Goal: Information Seeking & Learning: Learn about a topic

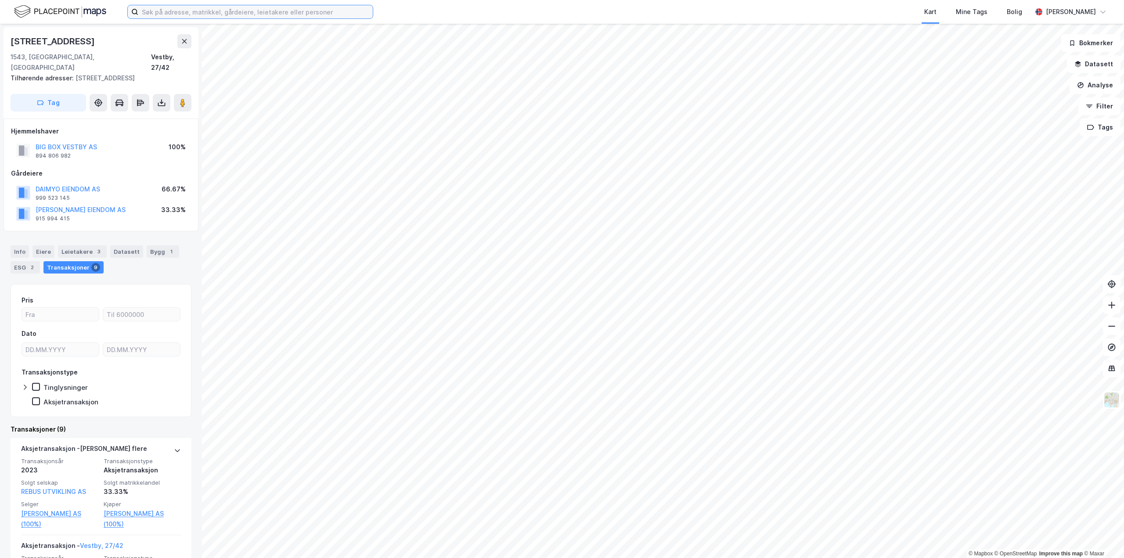
click at [316, 11] on input at bounding box center [255, 11] width 234 height 13
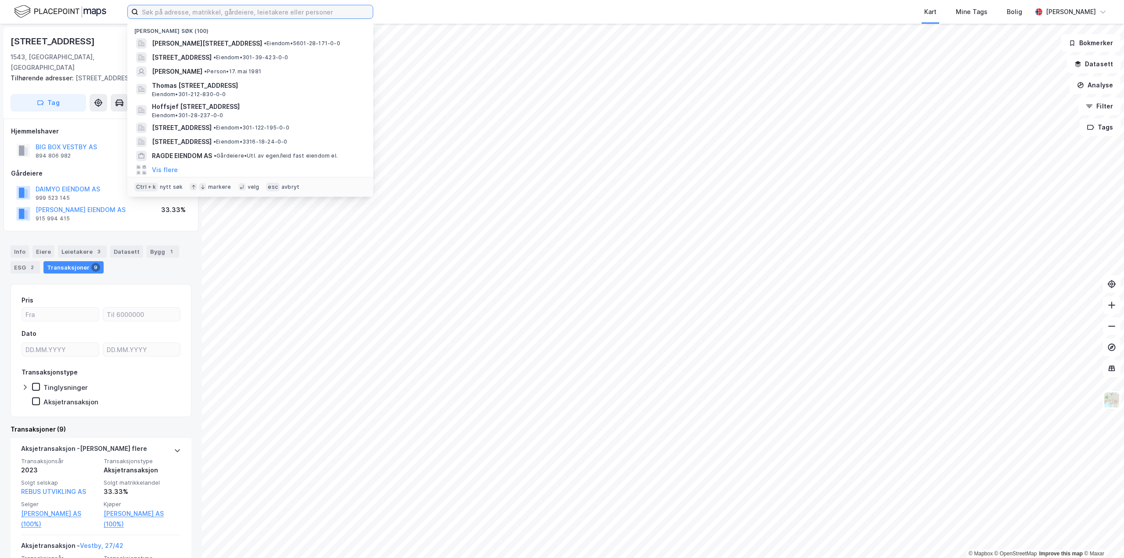
paste input "Vækerøåsen 2, 0282 Oslo"
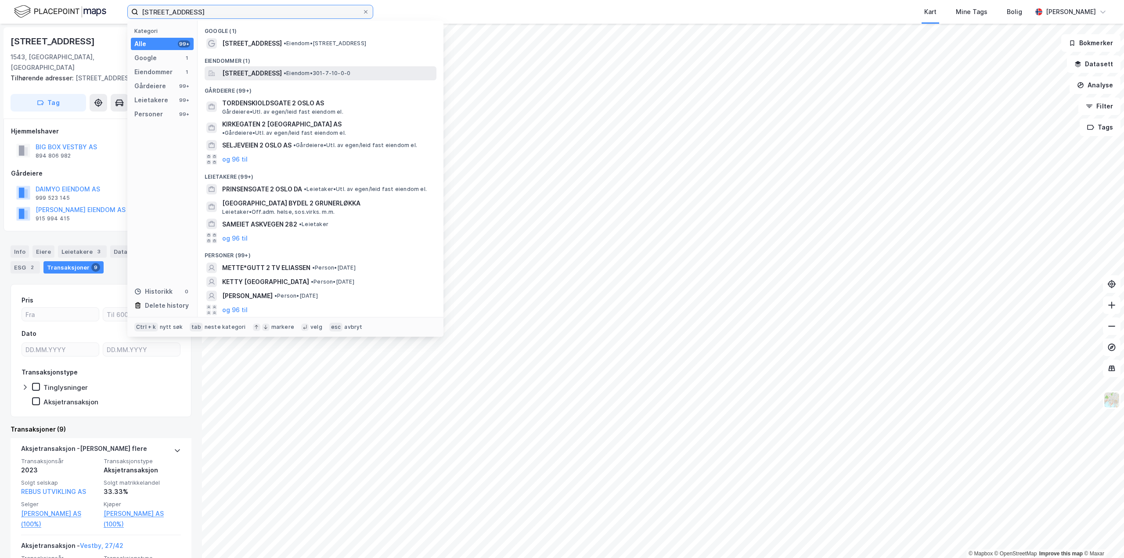
type input "Vækerøåsen 2, 0282 Oslo"
click at [282, 72] on span "[STREET_ADDRESS]" at bounding box center [252, 73] width 60 height 11
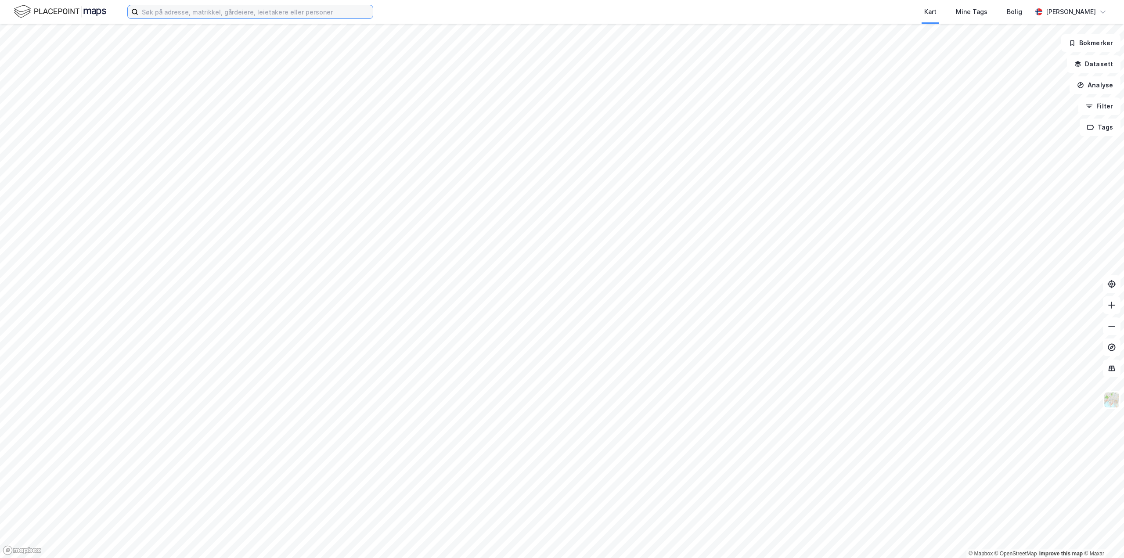
click at [254, 13] on input at bounding box center [255, 11] width 234 height 13
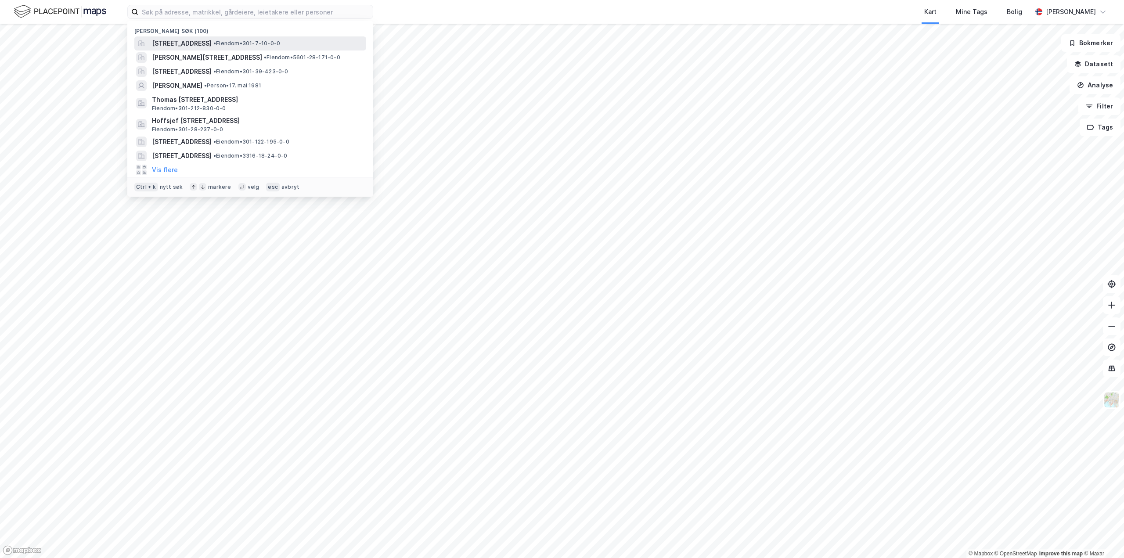
click at [212, 42] on span "[STREET_ADDRESS]" at bounding box center [182, 43] width 60 height 11
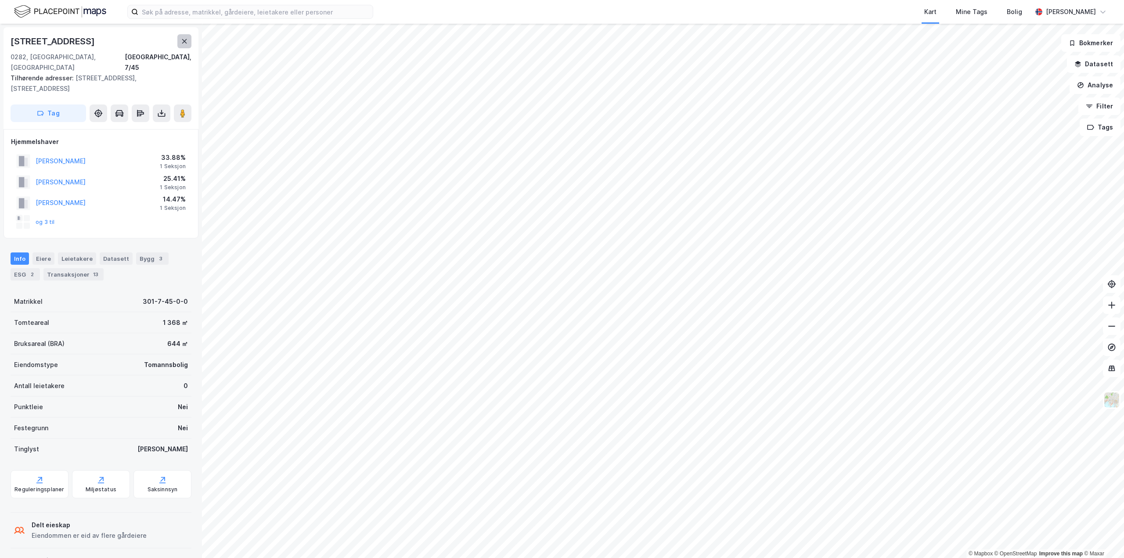
click at [187, 43] on icon at bounding box center [184, 41] width 7 height 7
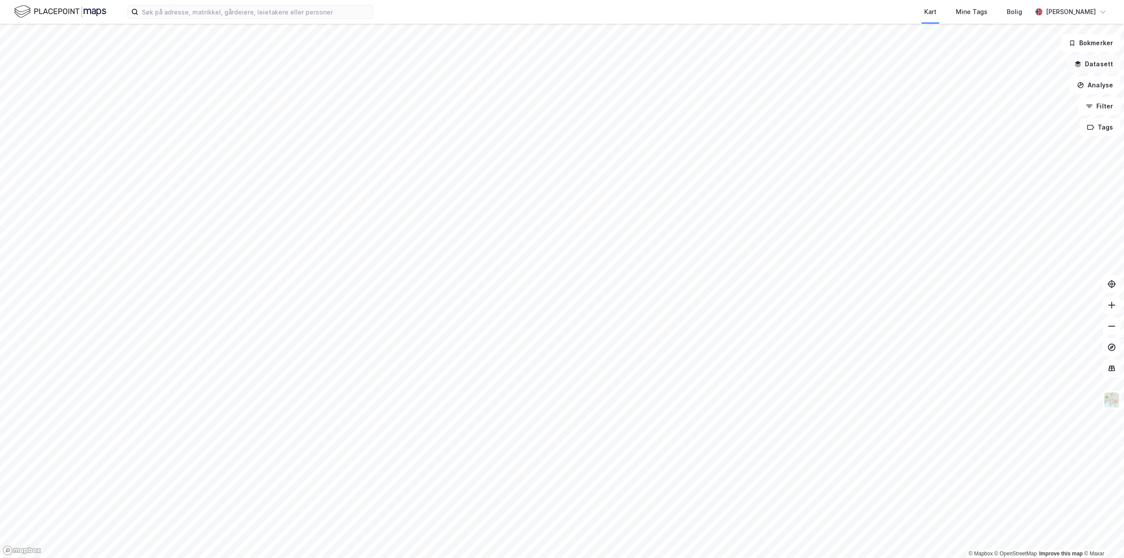
click at [1087, 64] on button "Datasett" at bounding box center [1094, 64] width 54 height 18
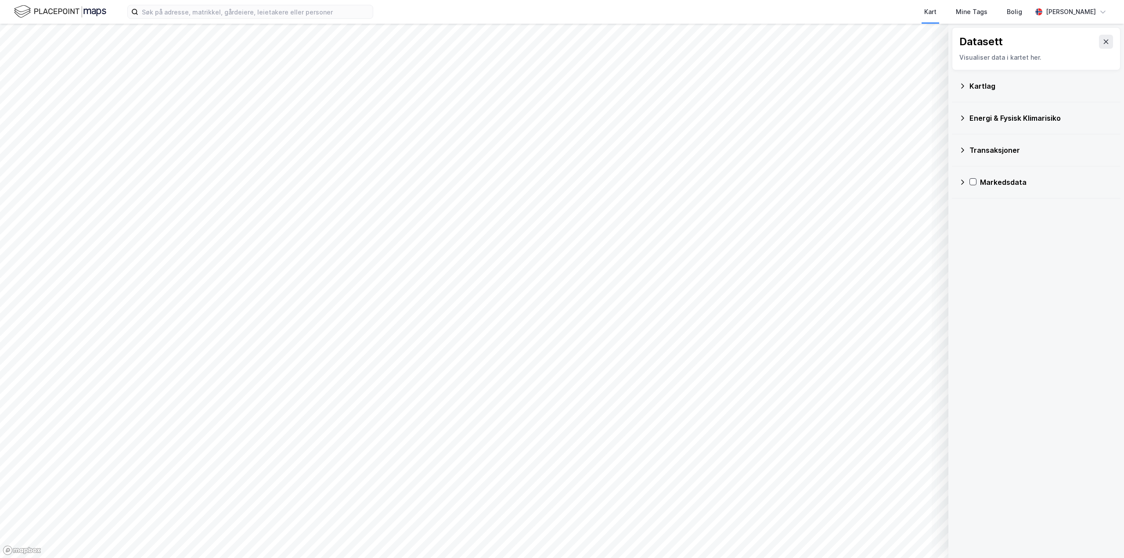
click at [961, 152] on icon at bounding box center [962, 150] width 7 height 7
click at [956, 125] on div "Energi & Fysisk Klimarisiko" at bounding box center [1036, 118] width 169 height 32
click at [957, 120] on div "Energi & Fysisk Klimarisiko" at bounding box center [1036, 118] width 169 height 32
click at [959, 116] on div "Energi & Fysisk Klimarisiko" at bounding box center [1036, 118] width 169 height 32
click at [965, 118] on icon at bounding box center [962, 118] width 7 height 7
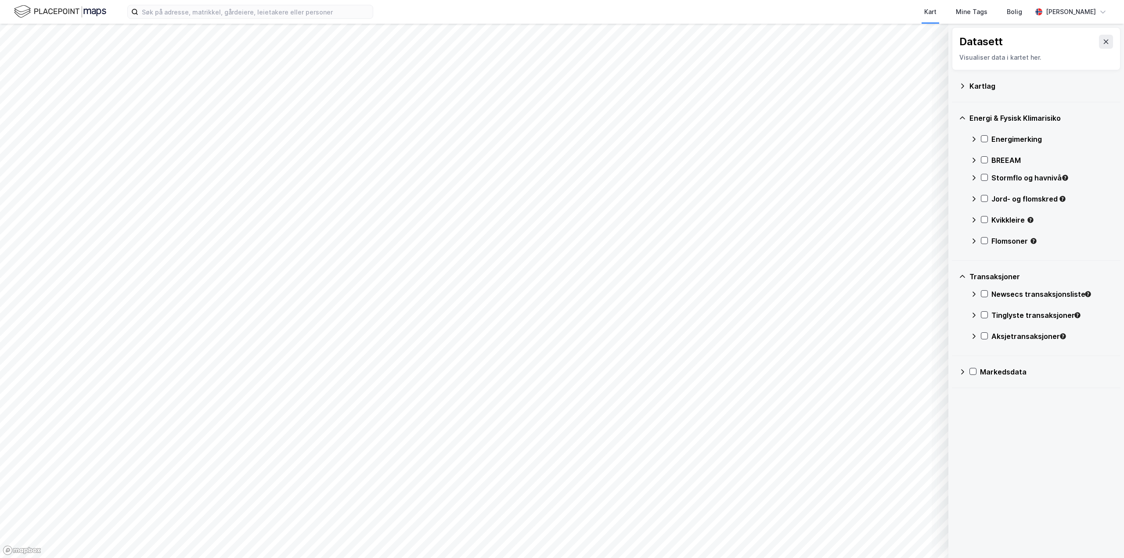
click at [965, 366] on div "Markedsdata" at bounding box center [1036, 371] width 155 height 21
click at [966, 87] on div "Kartlag" at bounding box center [1036, 86] width 155 height 21
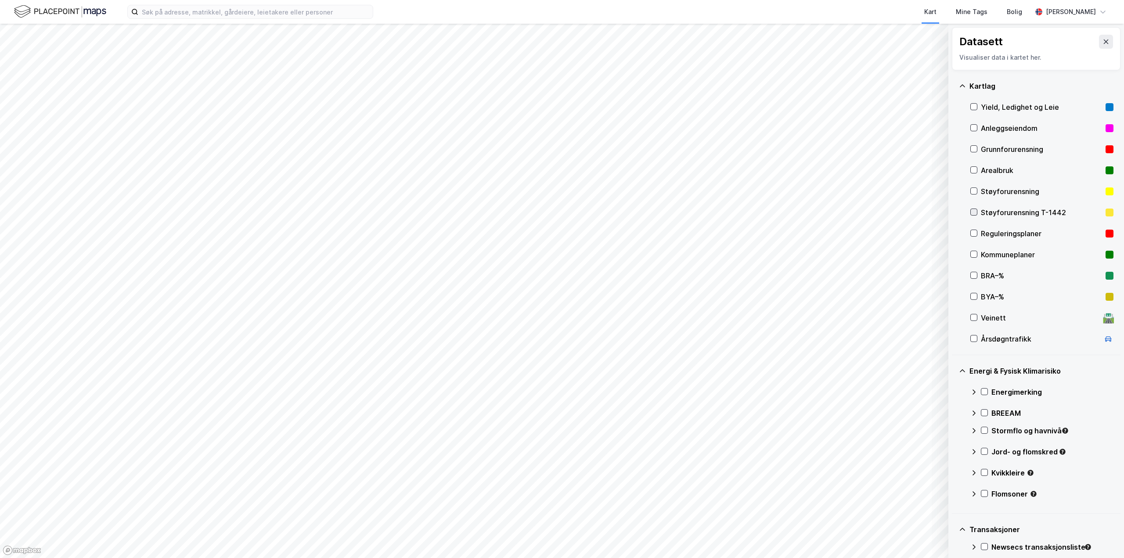
click at [974, 209] on div at bounding box center [973, 212] width 7 height 7
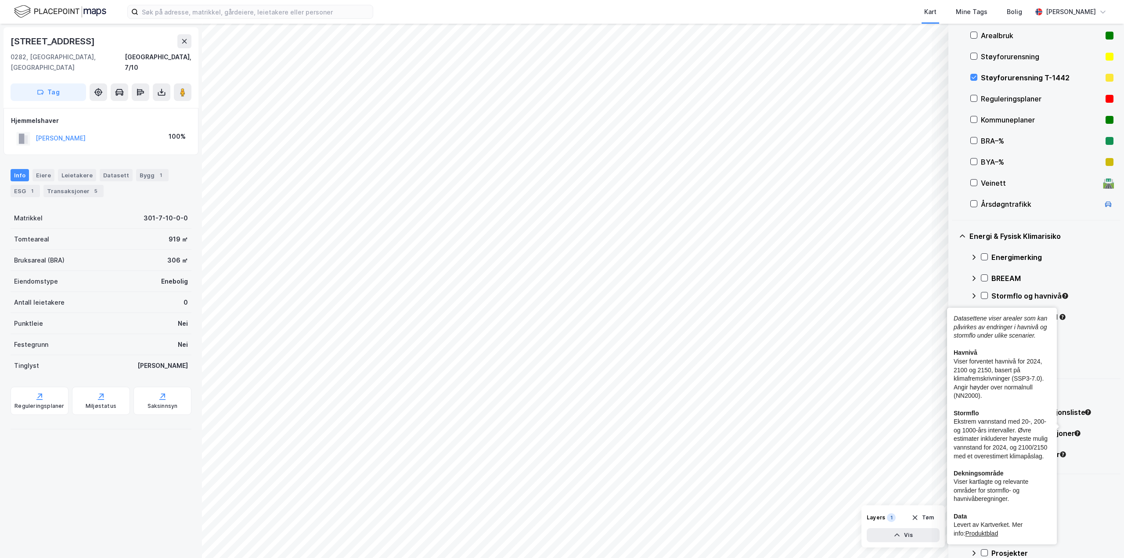
scroll to position [171, 0]
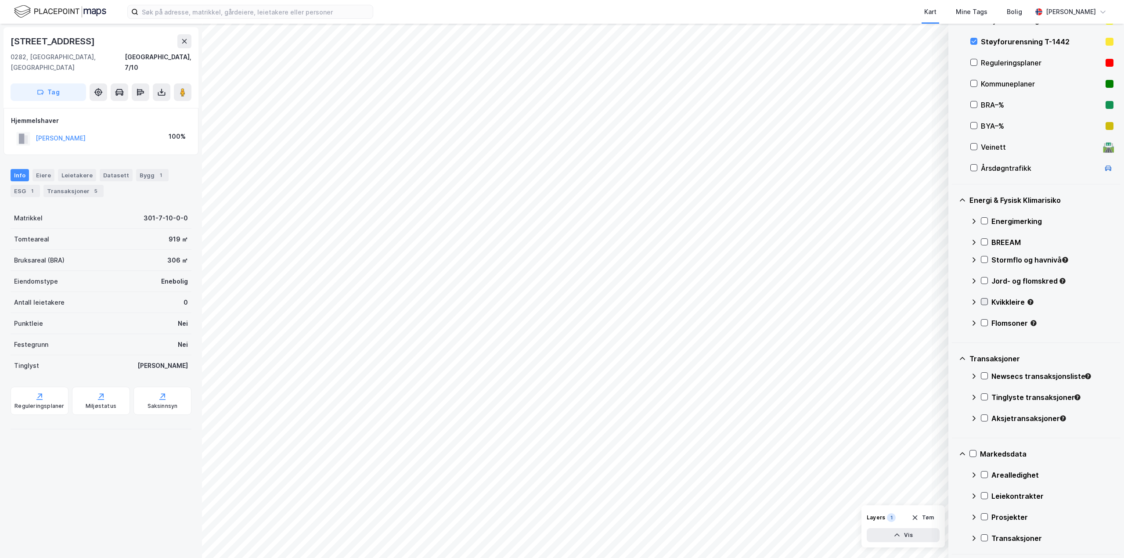
click at [986, 303] on icon at bounding box center [984, 302] width 6 height 6
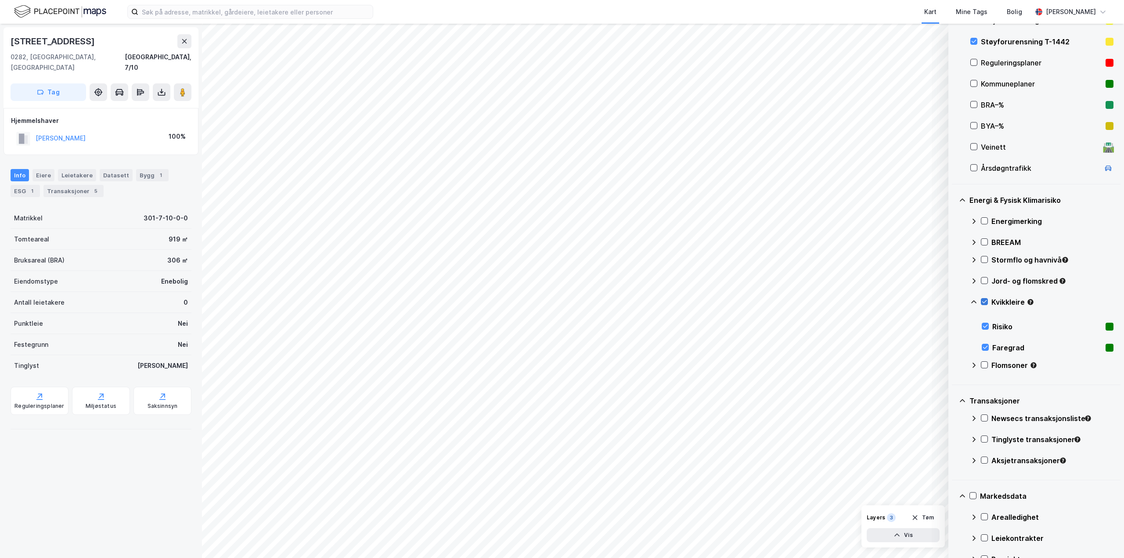
click at [986, 303] on icon at bounding box center [984, 302] width 6 height 6
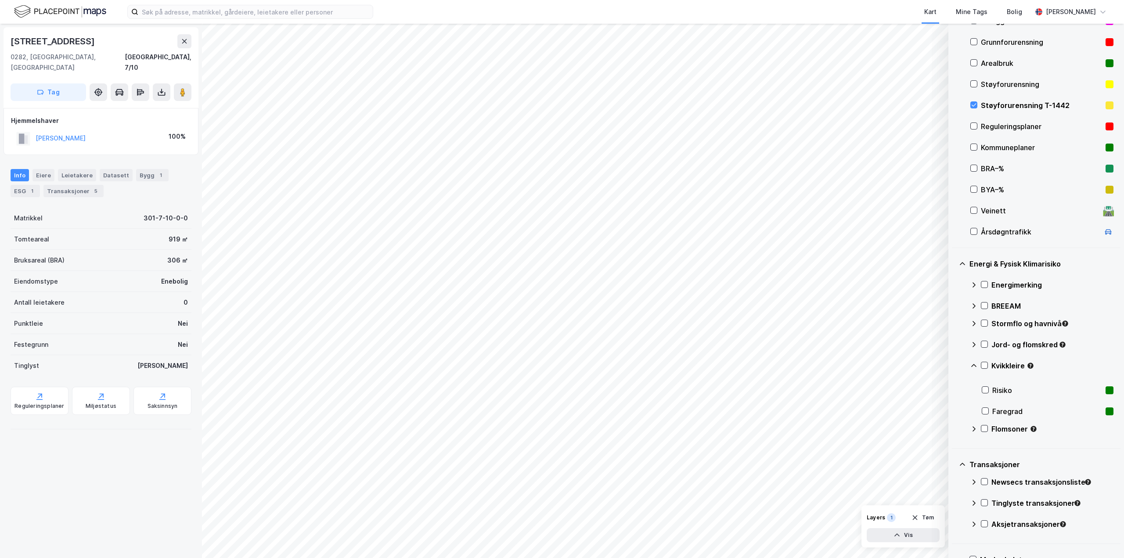
scroll to position [37, 0]
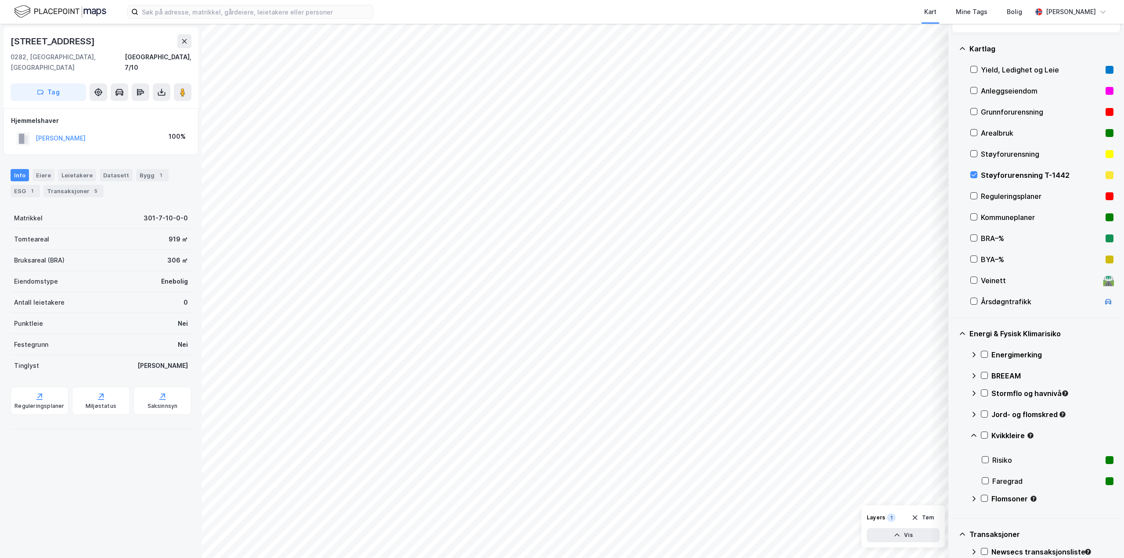
click at [971, 180] on div "Støyforurensning T-1442" at bounding box center [1041, 175] width 143 height 21
click at [965, 49] on icon at bounding box center [962, 48] width 7 height 7
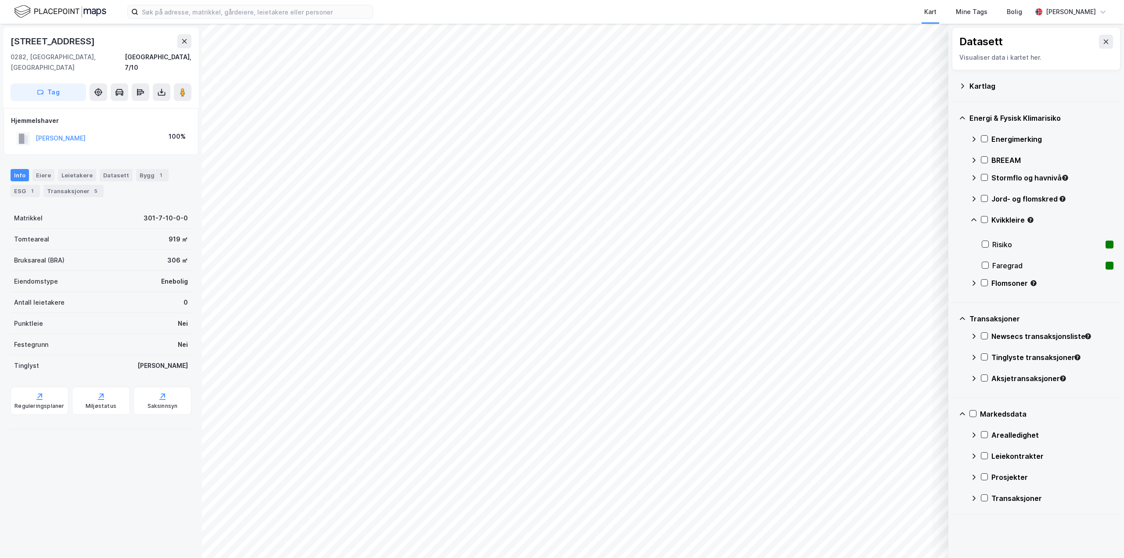
scroll to position [0, 0]
click at [967, 122] on div "Energi & Fysisk Klimarisiko" at bounding box center [1036, 118] width 155 height 21
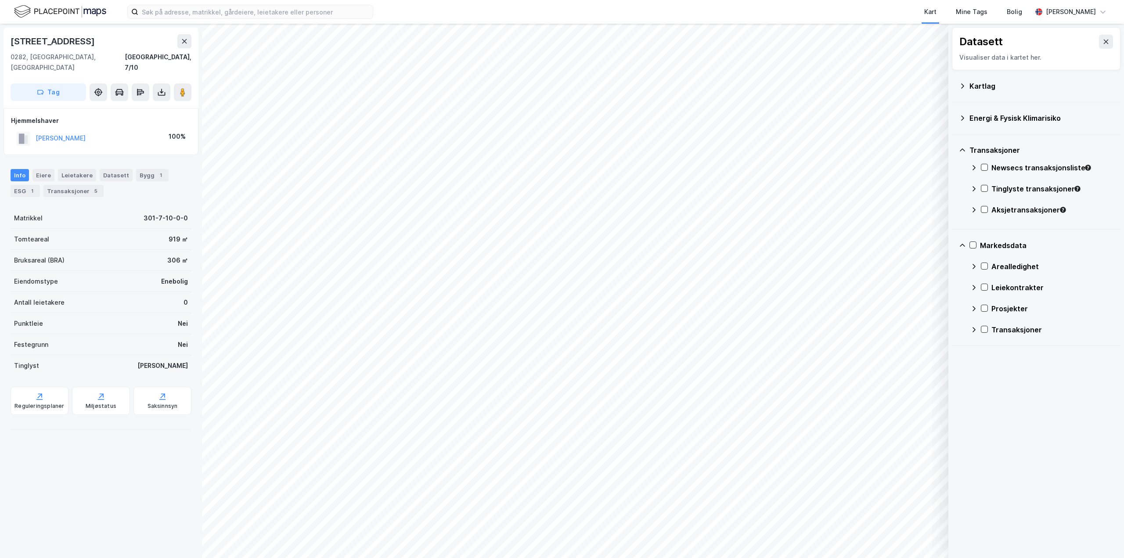
click at [962, 151] on icon at bounding box center [962, 150] width 7 height 7
click at [962, 182] on icon at bounding box center [962, 182] width 7 height 7
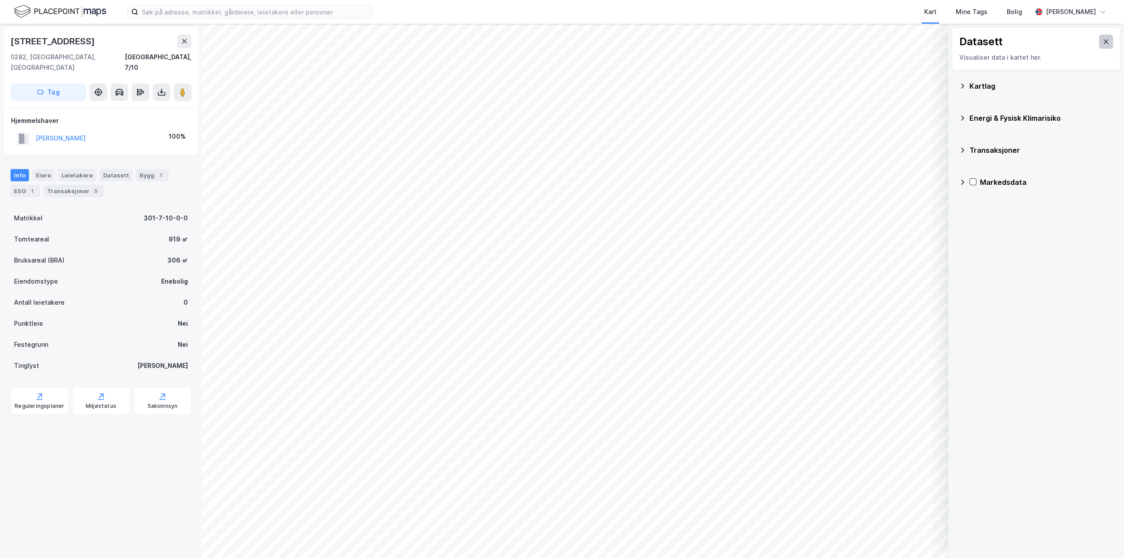
click at [1099, 45] on button at bounding box center [1106, 42] width 14 height 14
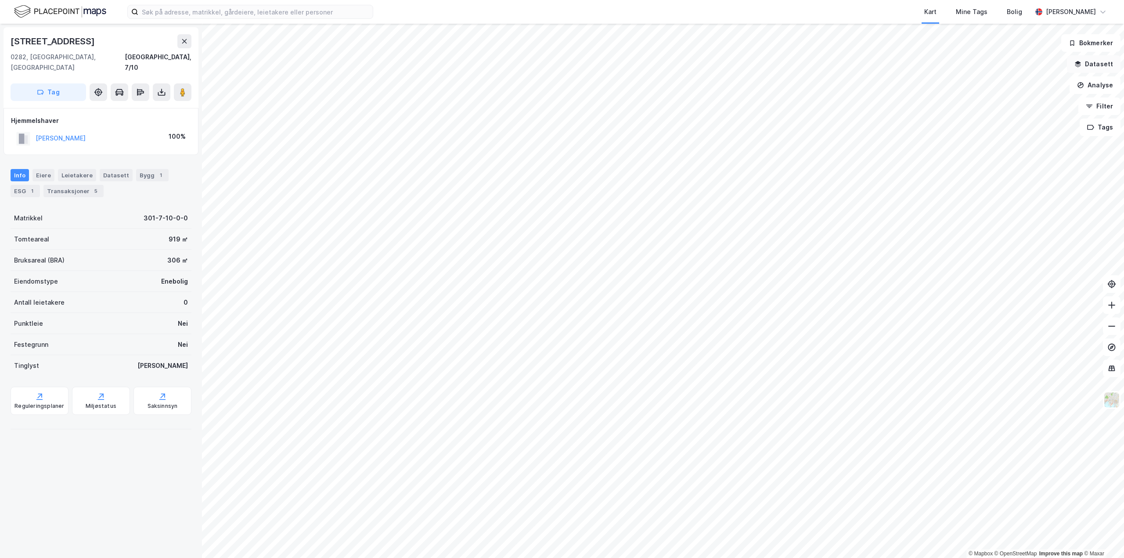
click at [1096, 69] on button "Datasett" at bounding box center [1094, 64] width 54 height 18
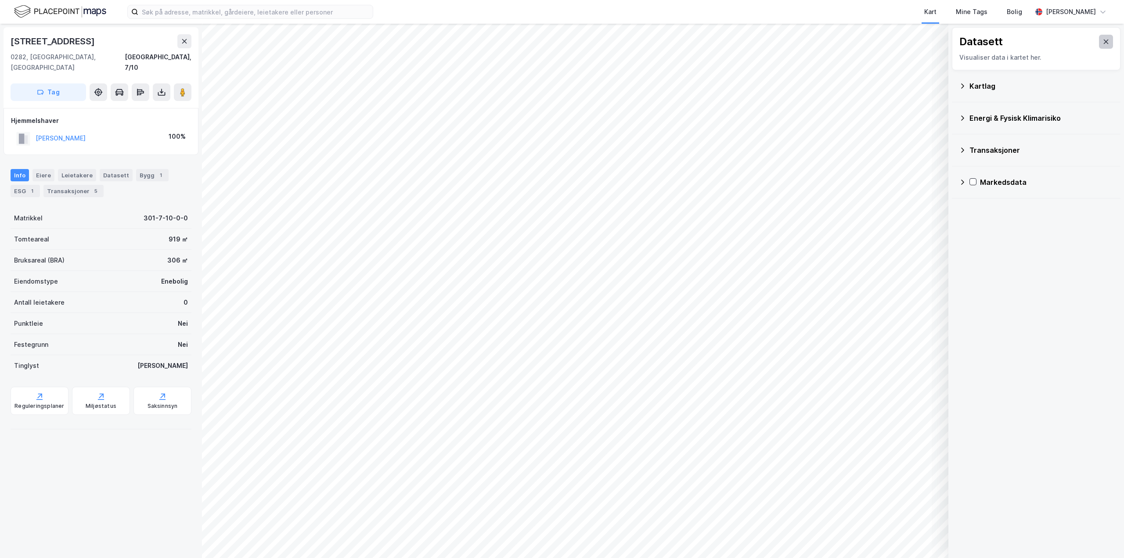
click at [1105, 42] on button at bounding box center [1106, 42] width 14 height 14
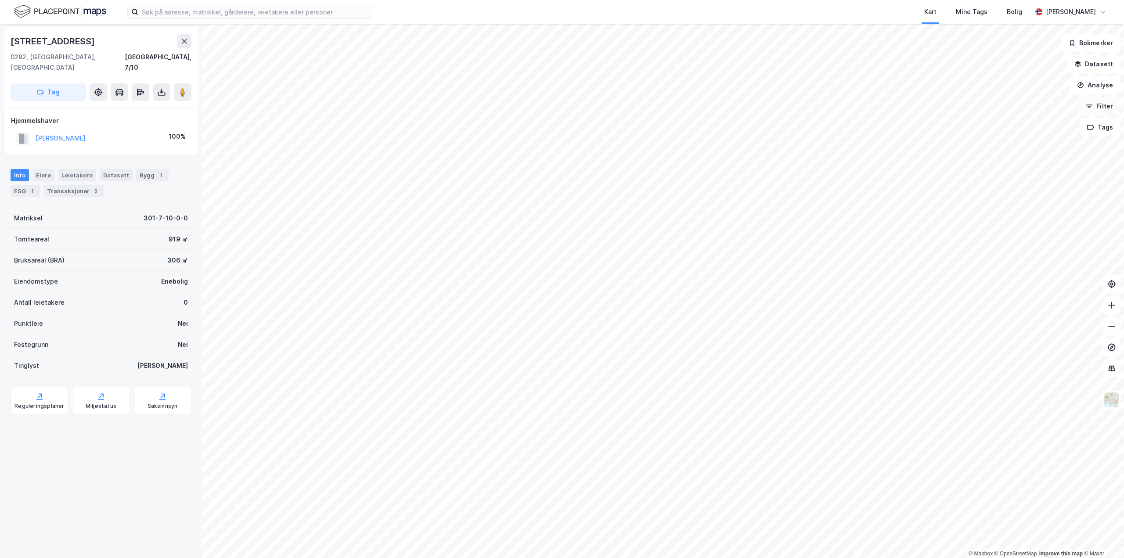
click at [1104, 110] on button "Filter" at bounding box center [1099, 106] width 42 height 18
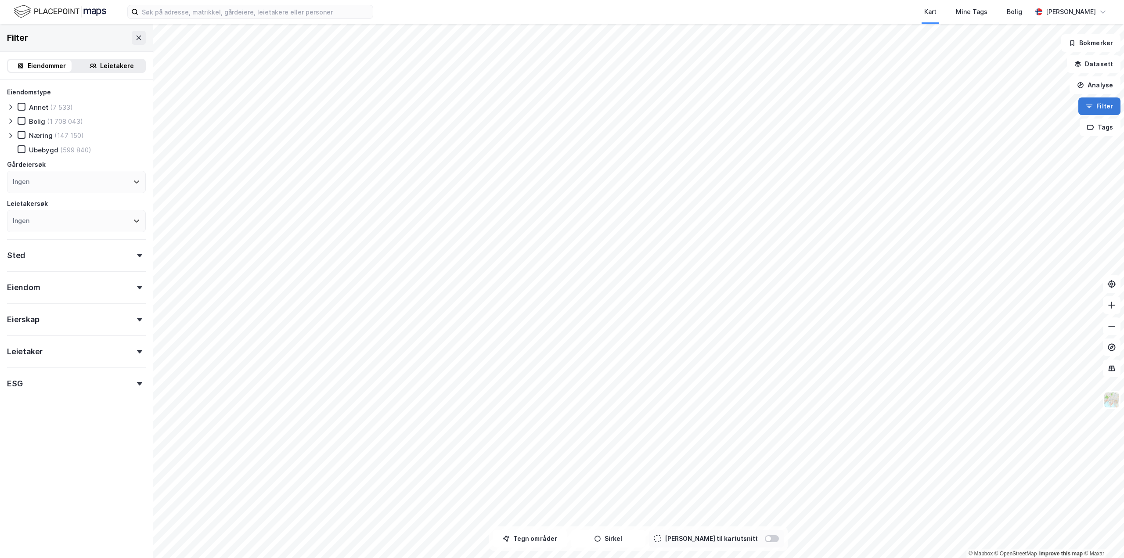
click at [1104, 110] on button "Filter" at bounding box center [1099, 106] width 42 height 18
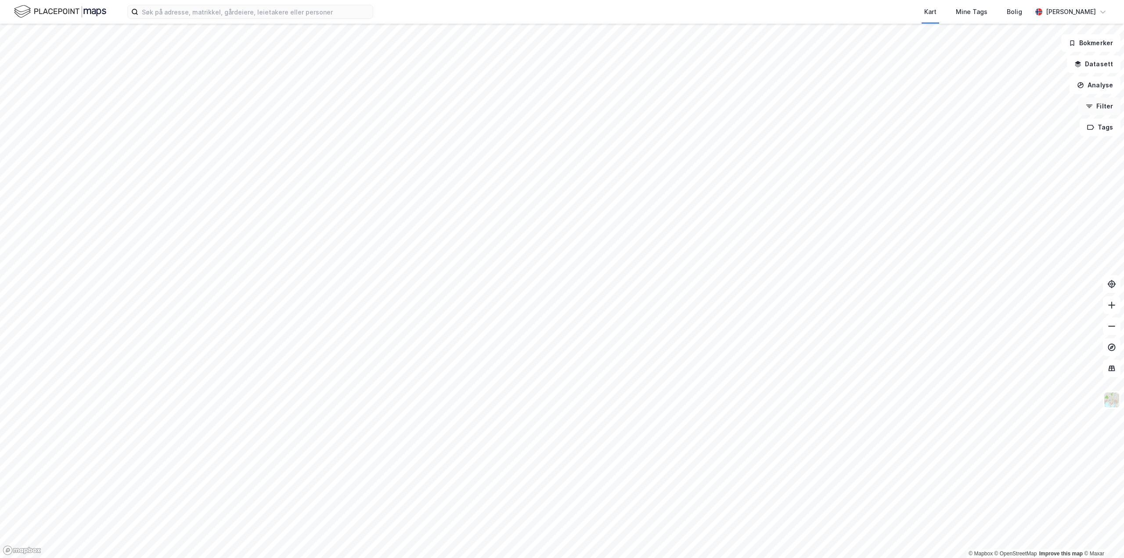
click at [1104, 110] on button "Filter" at bounding box center [1099, 106] width 42 height 18
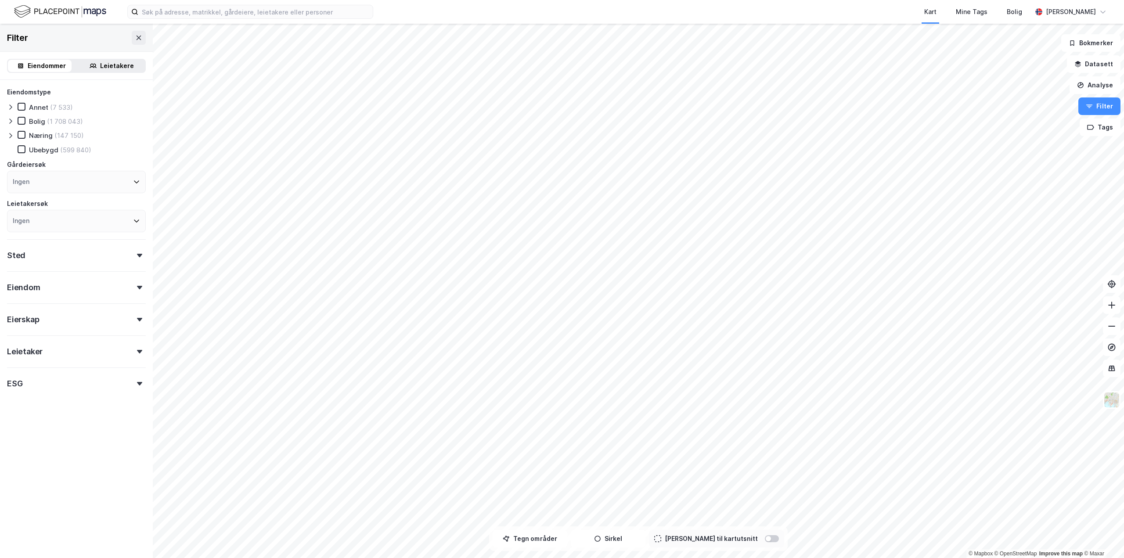
click at [125, 290] on div "Eiendom" at bounding box center [76, 283] width 139 height 25
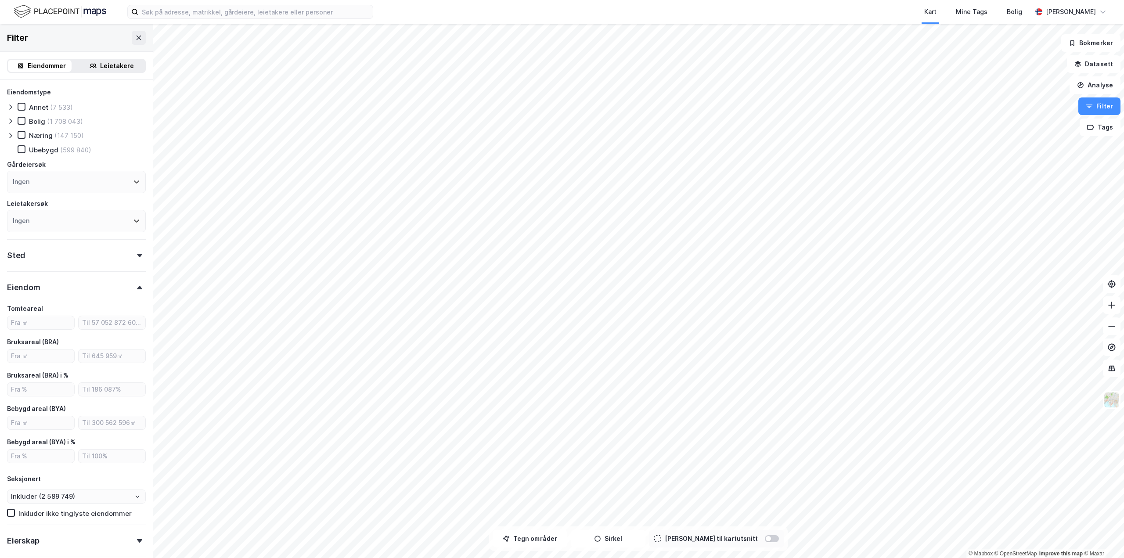
click at [125, 290] on div "Eiendom" at bounding box center [76, 283] width 139 height 25
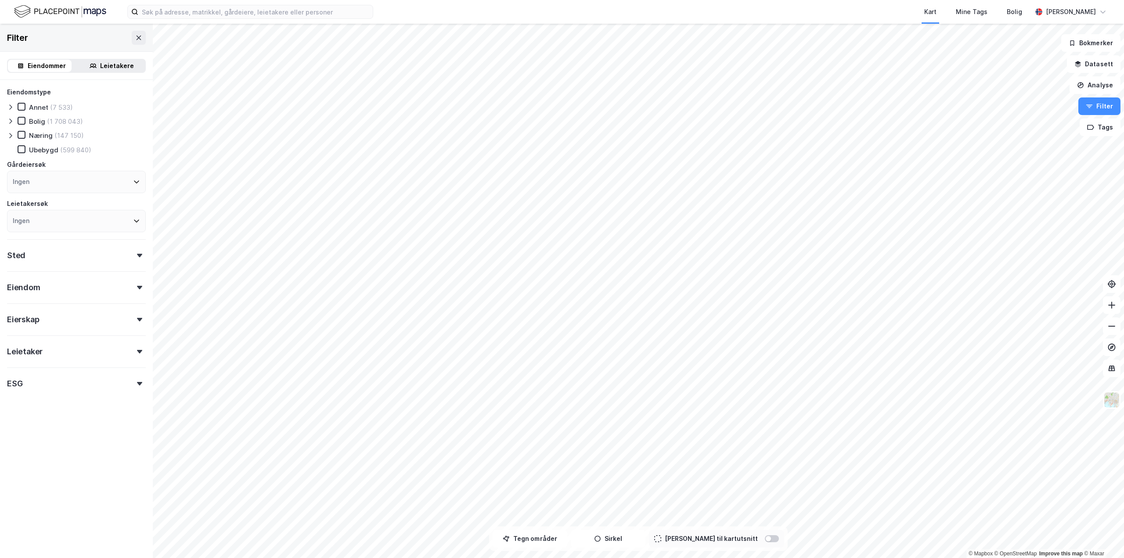
click at [125, 253] on div "Sted" at bounding box center [76, 251] width 139 height 25
click at [103, 336] on div "Leietaker" at bounding box center [76, 347] width 139 height 25
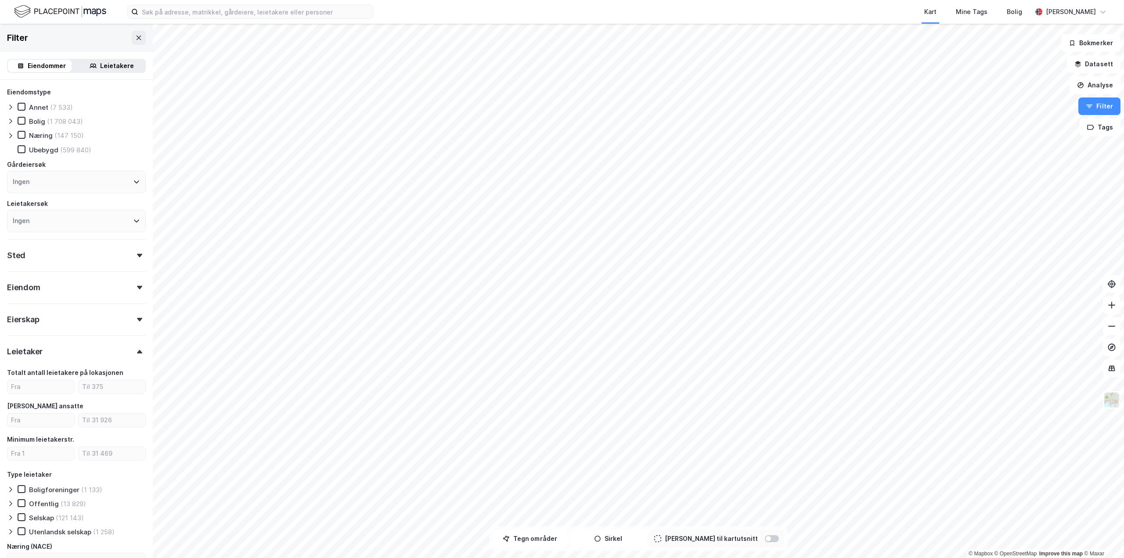
click at [112, 320] on div "Eierskap" at bounding box center [76, 315] width 139 height 25
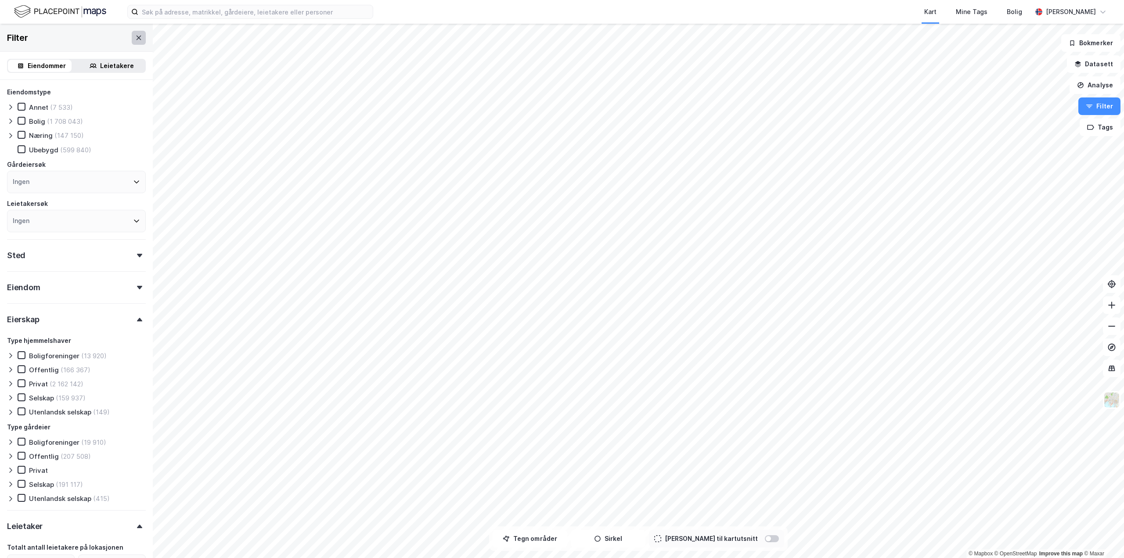
click at [137, 40] on button at bounding box center [139, 38] width 14 height 14
